Goal: Transaction & Acquisition: Purchase product/service

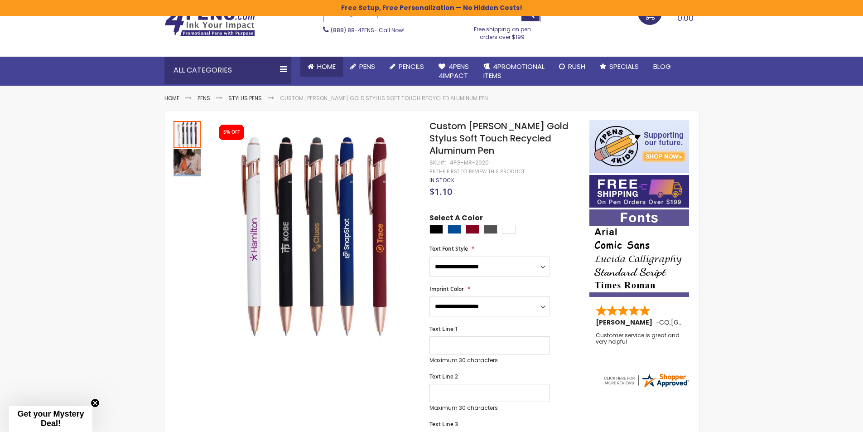
click at [331, 66] on span "Home" at bounding box center [326, 67] width 19 height 10
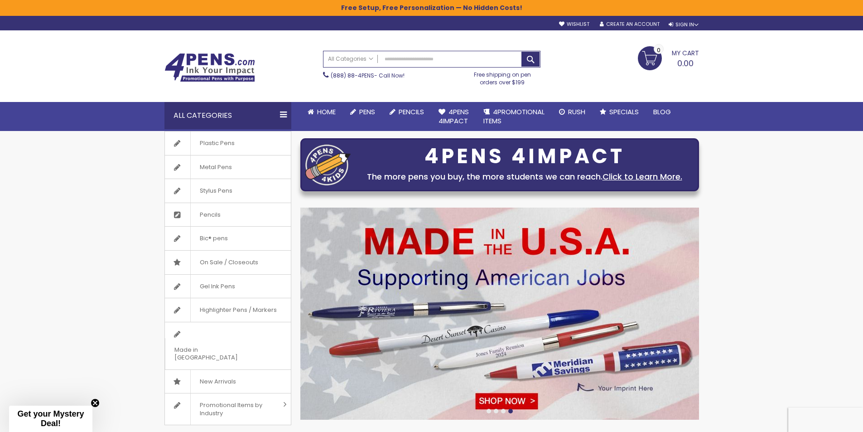
click at [283, 114] on div "All Categories" at bounding box center [228, 115] width 127 height 27
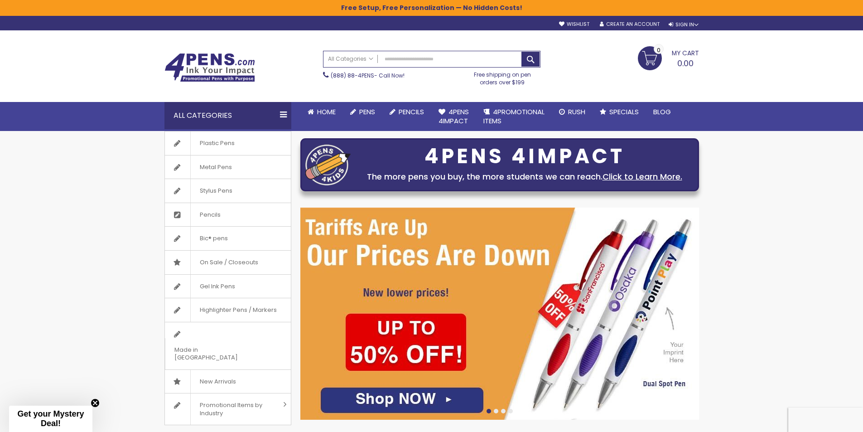
click at [215, 116] on div "All Categories" at bounding box center [228, 115] width 127 height 27
click at [329, 109] on span "Home" at bounding box center [326, 112] width 19 height 10
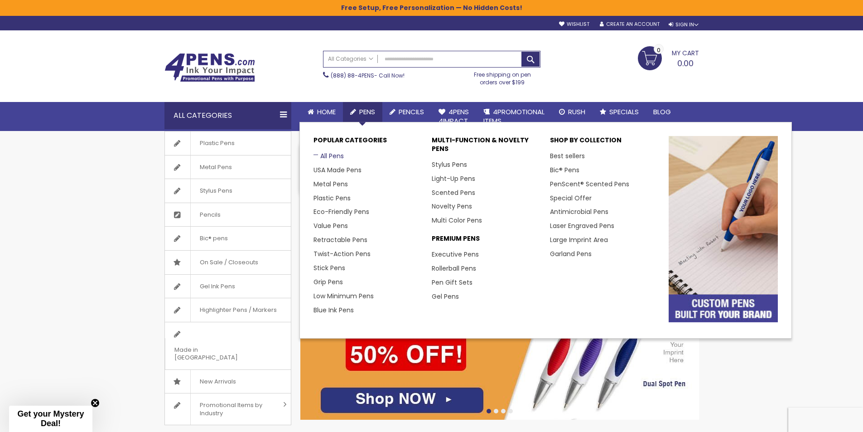
click at [323, 157] on link "All Pens" at bounding box center [329, 155] width 30 height 9
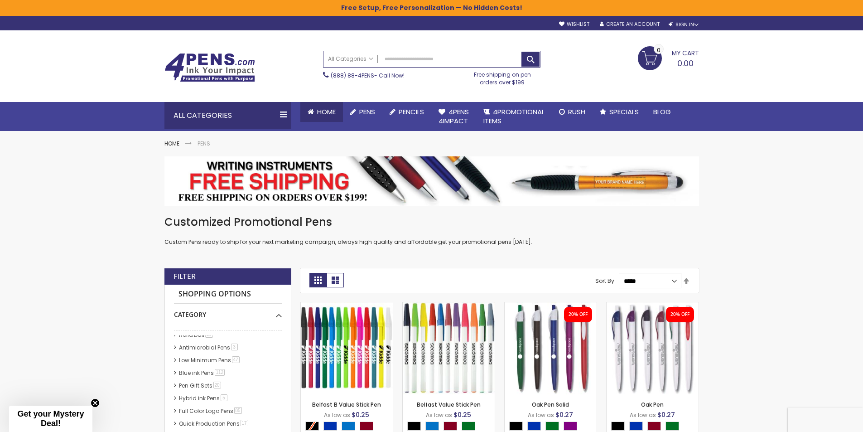
click at [325, 112] on span "Home" at bounding box center [326, 112] width 19 height 10
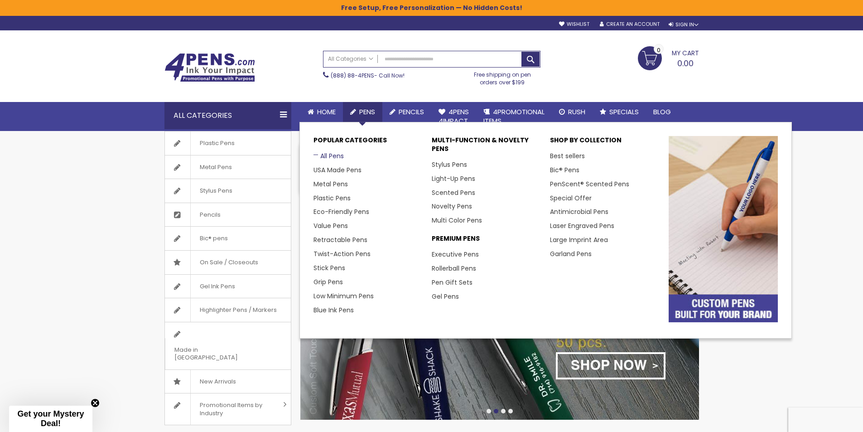
click at [330, 155] on link "All Pens" at bounding box center [329, 155] width 30 height 9
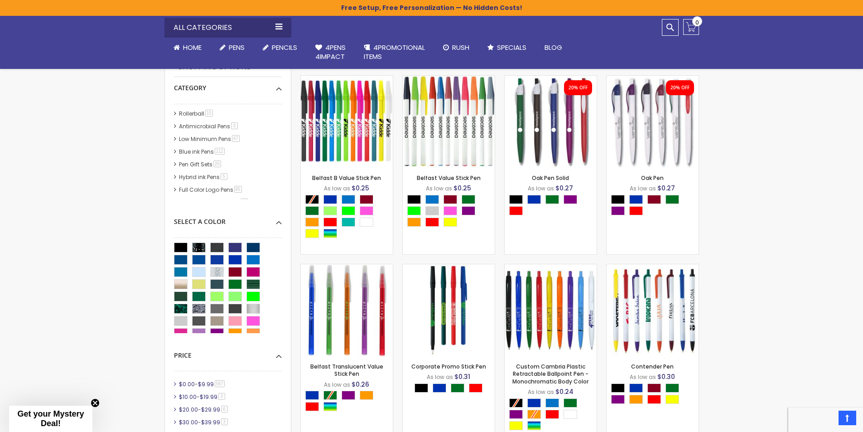
scroll to position [190, 0]
click at [182, 142] on link "Blue ink Pens 112 item" at bounding box center [203, 143] width 52 height 8
click at [174, 142] on li "Blue ink Pens 112 item" at bounding box center [228, 143] width 108 height 8
click at [192, 145] on link "Blue ink Pens 112 item" at bounding box center [203, 143] width 52 height 8
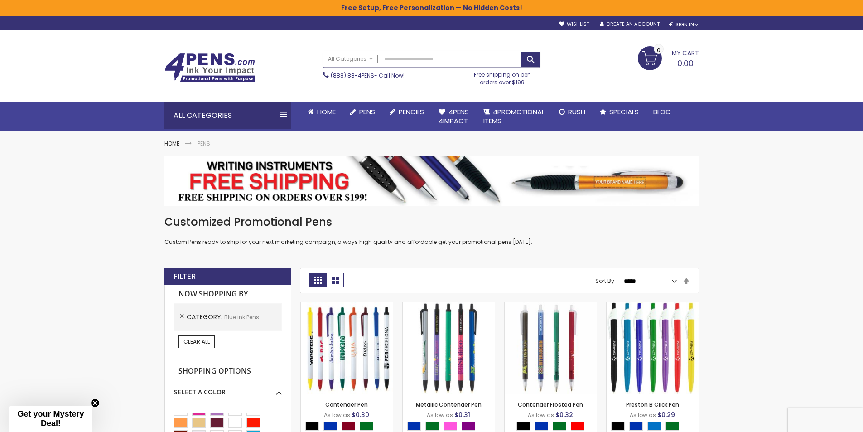
click at [411, 56] on input "Search" at bounding box center [432, 59] width 217 height 16
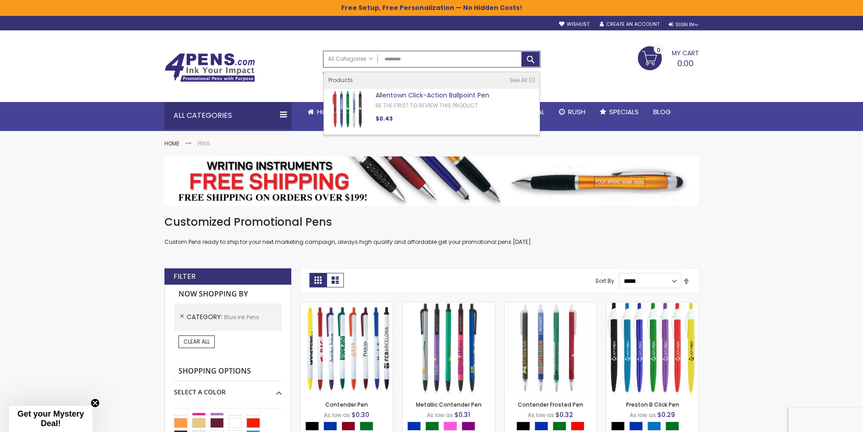
click at [404, 101] on div "Allentown Click-Action Ballpoint Pen Be the first to review this product SKU : …" at bounding box center [438, 107] width 145 height 32
type input "*********"
click at [414, 95] on link "Allentown Click-Action Ballpoint Pen" at bounding box center [433, 95] width 114 height 9
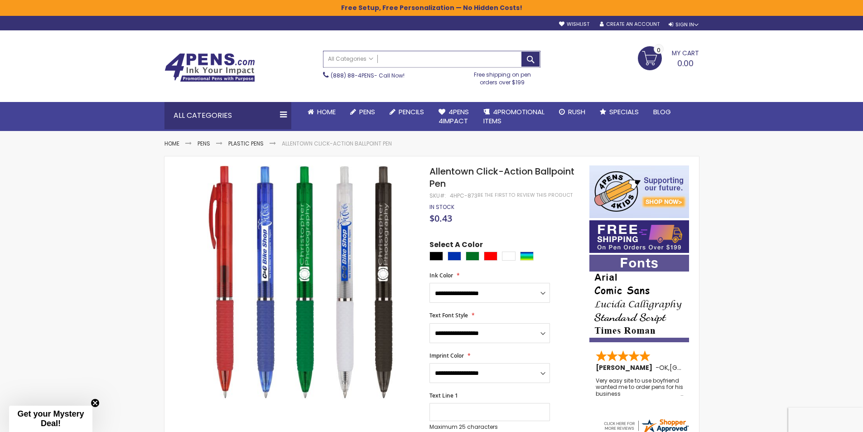
paste input "**********"
click at [530, 64] on button "Search" at bounding box center [531, 59] width 18 height 15
type input "**********"
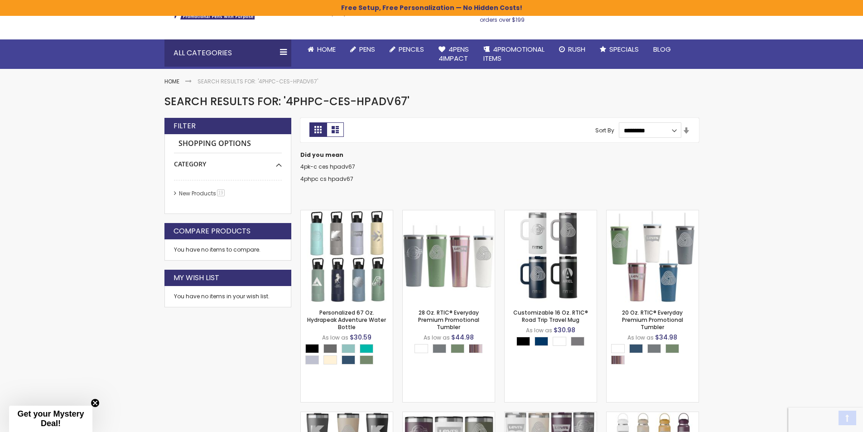
scroll to position [136, 0]
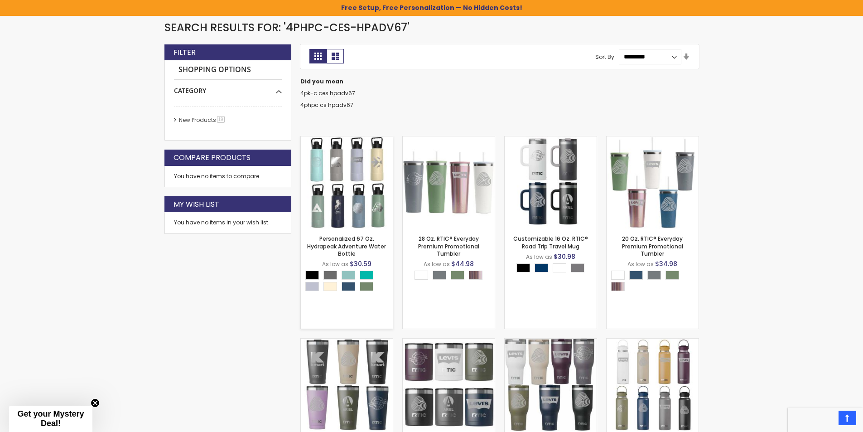
click at [349, 202] on img at bounding box center [347, 182] width 92 height 92
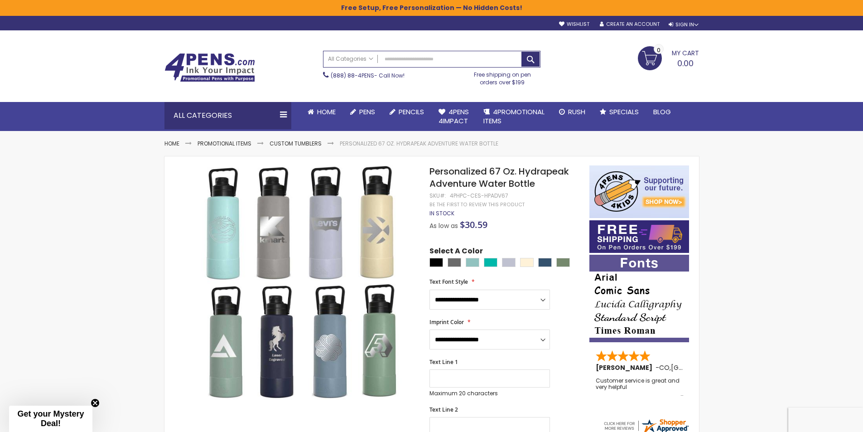
drag, startPoint x: 611, startPoint y: 28, endPoint x: 606, endPoint y: 91, distance: 63.6
click at [395, 57] on input "Search" at bounding box center [432, 59] width 217 height 16
paste input "**********"
click at [528, 64] on button "Search" at bounding box center [531, 59] width 18 height 15
type input "**********"
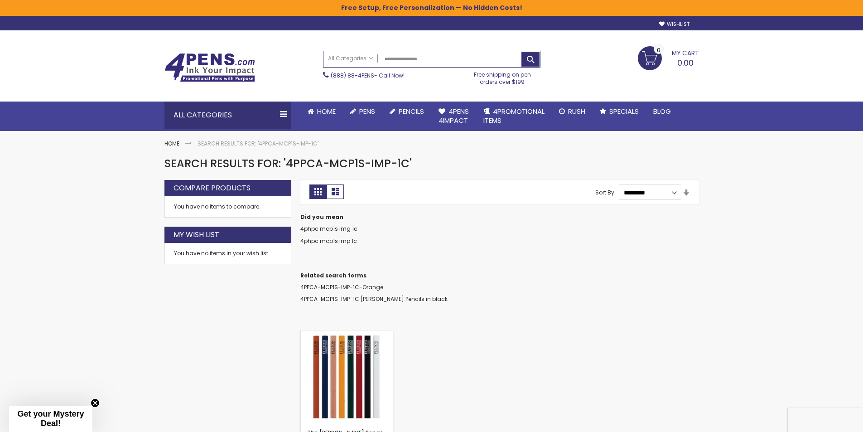
drag, startPoint x: 353, startPoint y: 350, endPoint x: 423, endPoint y: 323, distance: 75.1
click at [354, 350] on img at bounding box center [347, 376] width 92 height 92
